Goal: Navigation & Orientation: Find specific page/section

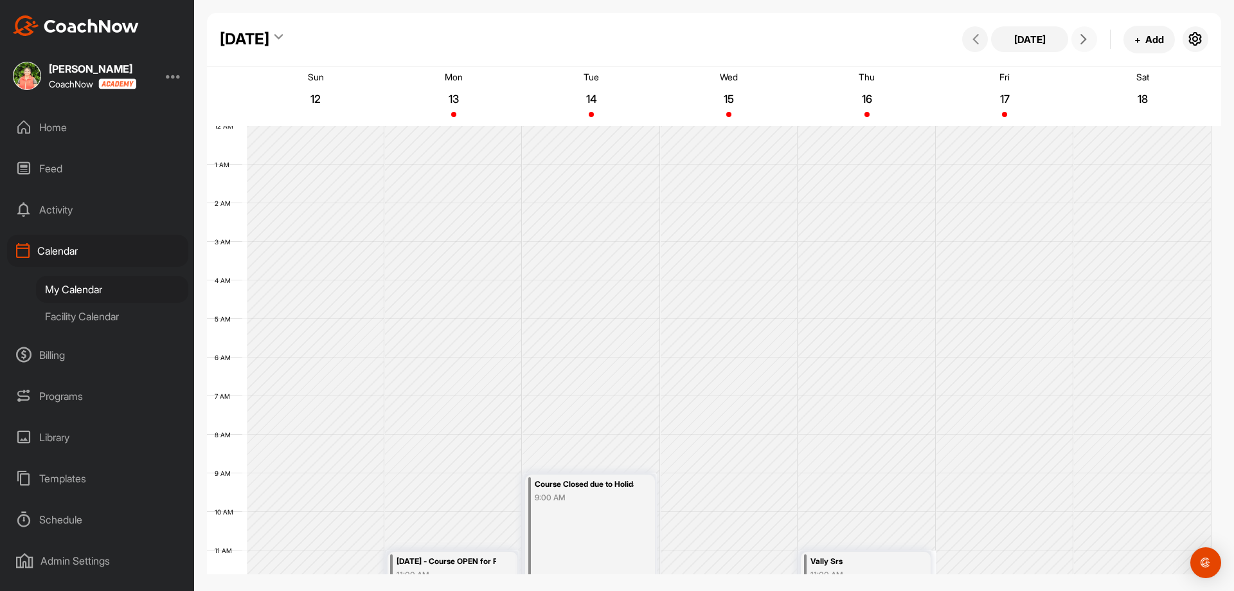
scroll to position [351, 0]
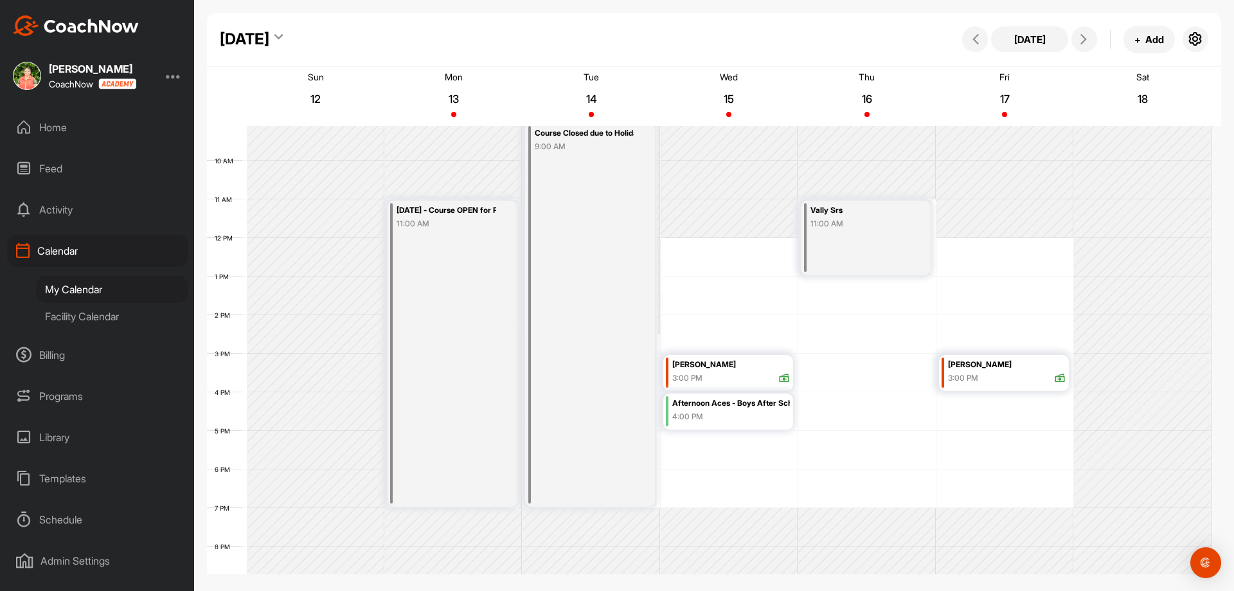
click at [67, 127] on div "Home" at bounding box center [97, 127] width 181 height 32
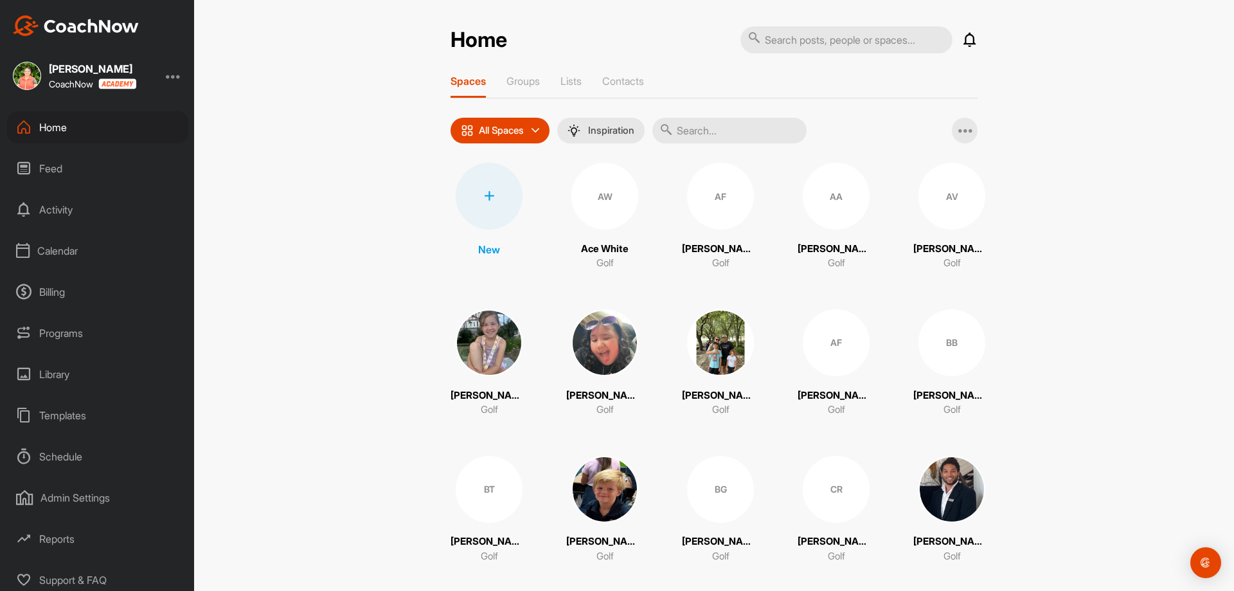
click at [54, 251] on div "Calendar" at bounding box center [97, 251] width 181 height 32
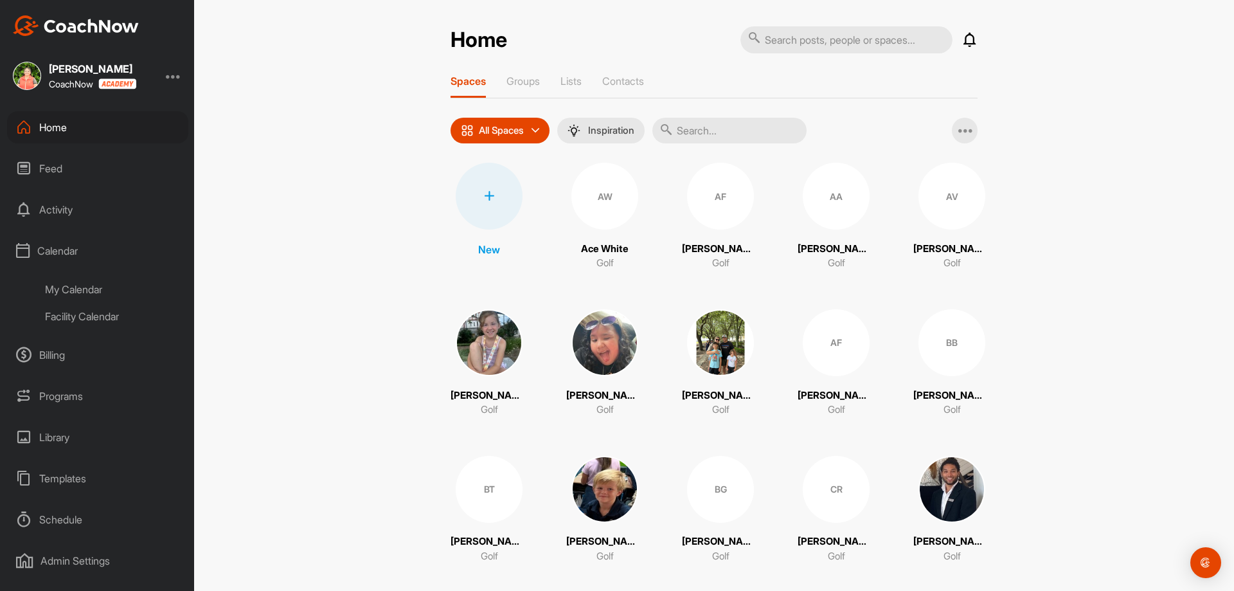
click at [66, 282] on div "My Calendar" at bounding box center [112, 289] width 152 height 27
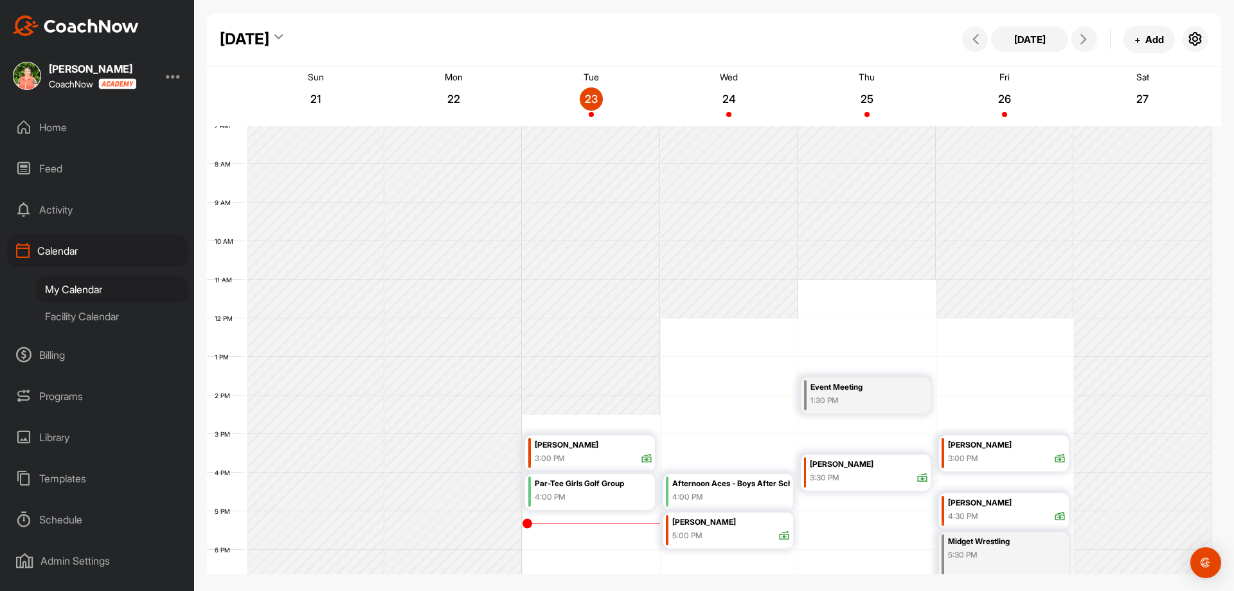
scroll to position [351, 0]
